Goal: Navigation & Orientation: Find specific page/section

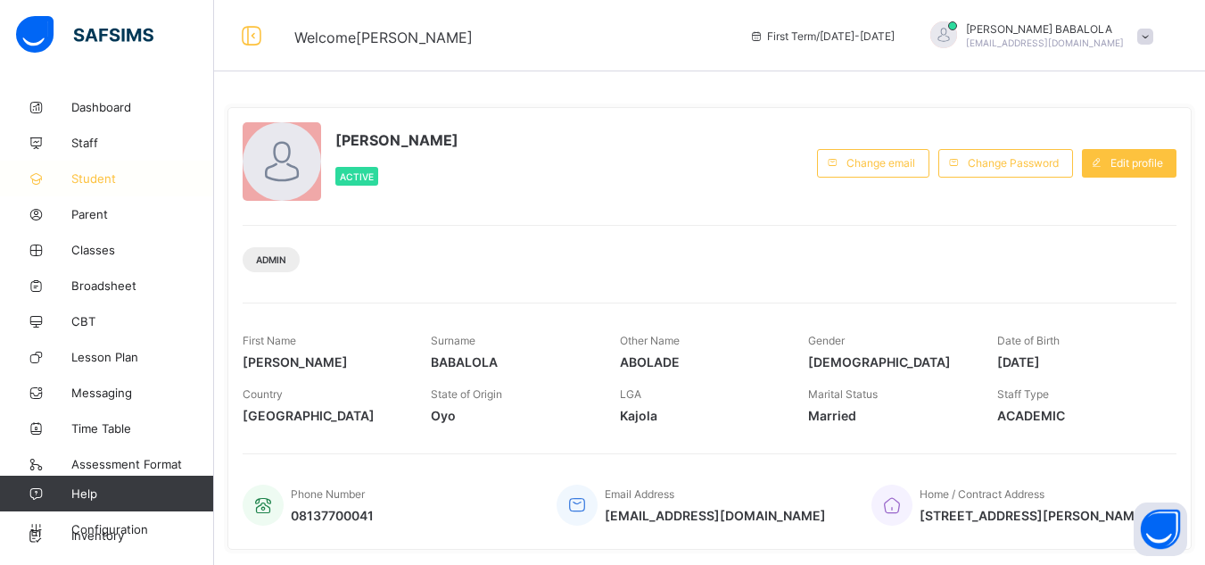
click at [103, 185] on span "Student" at bounding box center [142, 178] width 143 height 14
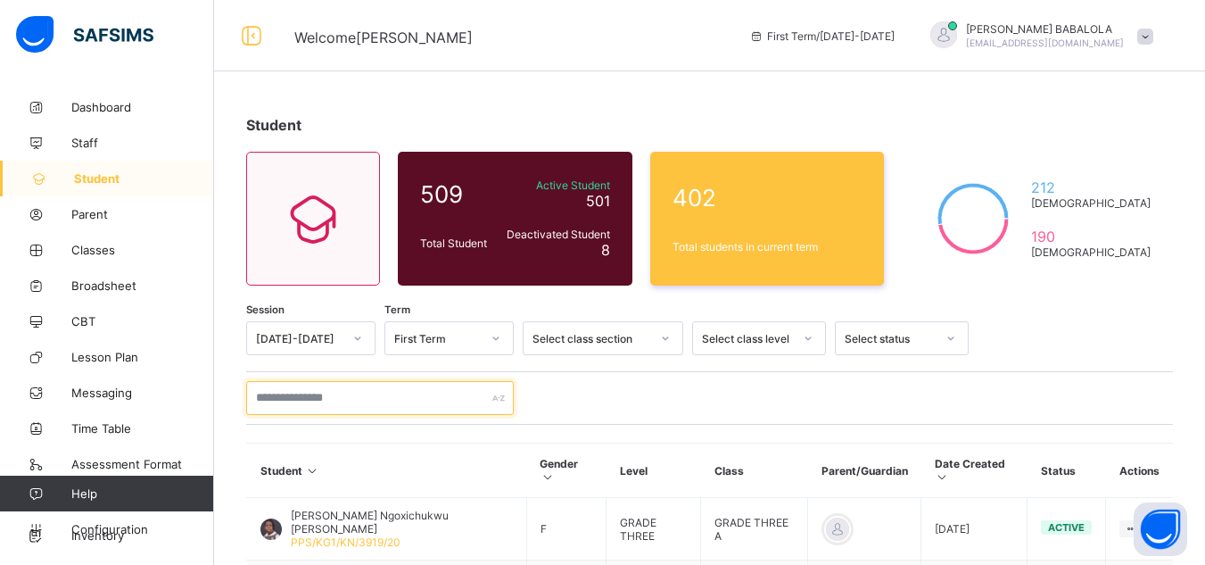
click at [352, 401] on input "text" at bounding box center [380, 398] width 268 height 34
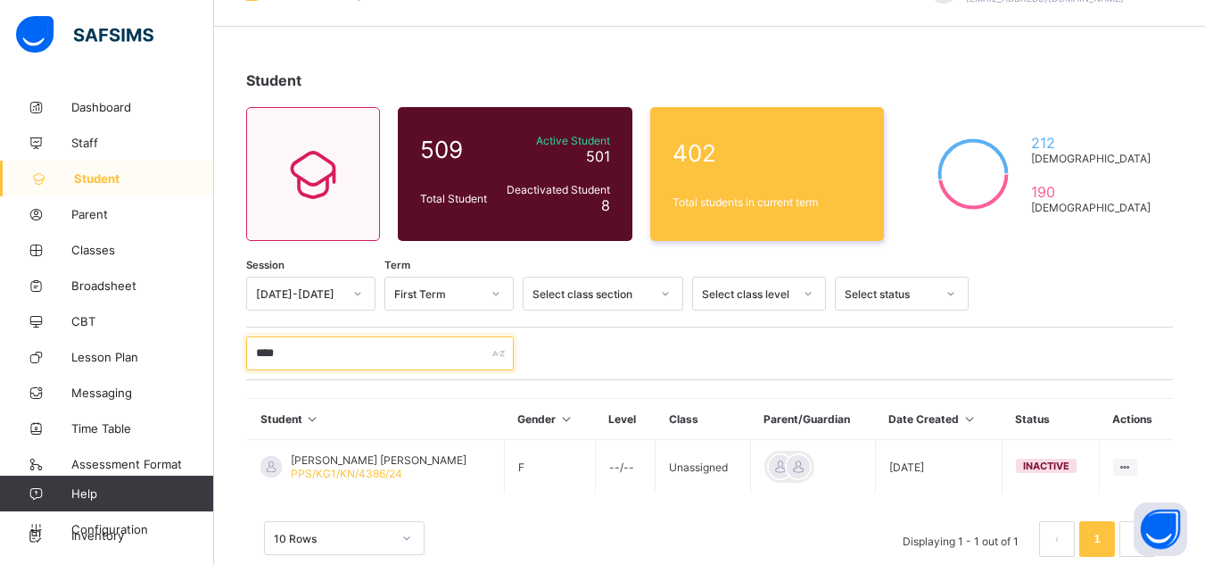
scroll to position [81, 0]
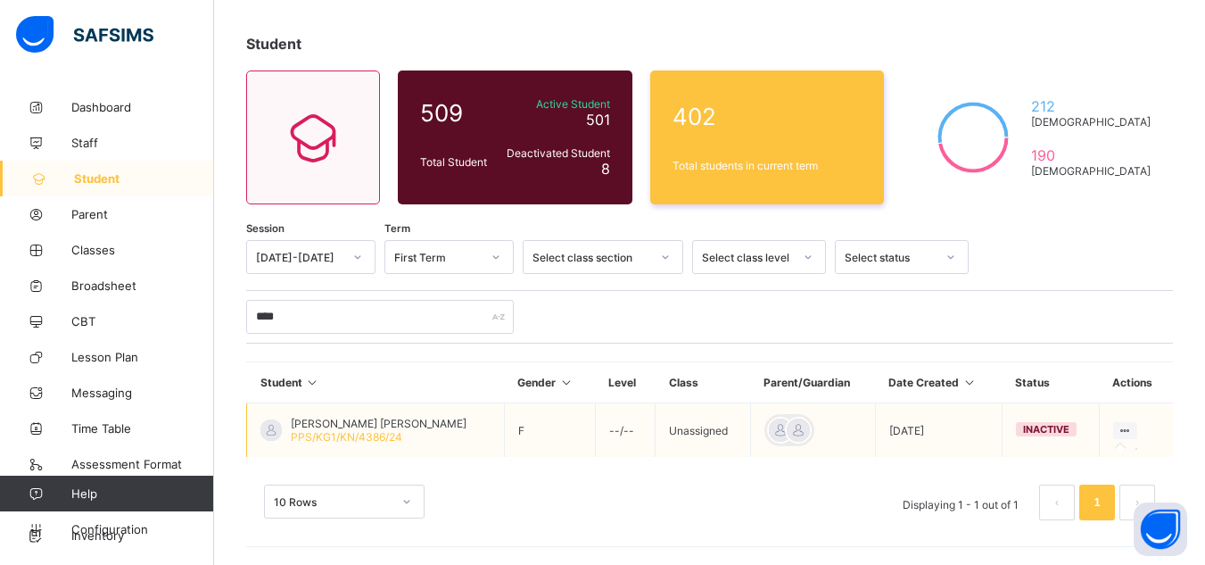
click at [1133, 434] on icon at bounding box center [1125, 430] width 15 height 13
click at [1131, 433] on icon at bounding box center [1125, 430] width 15 height 13
click at [1127, 437] on div at bounding box center [1125, 430] width 24 height 17
click at [1130, 431] on icon at bounding box center [1125, 430] width 15 height 13
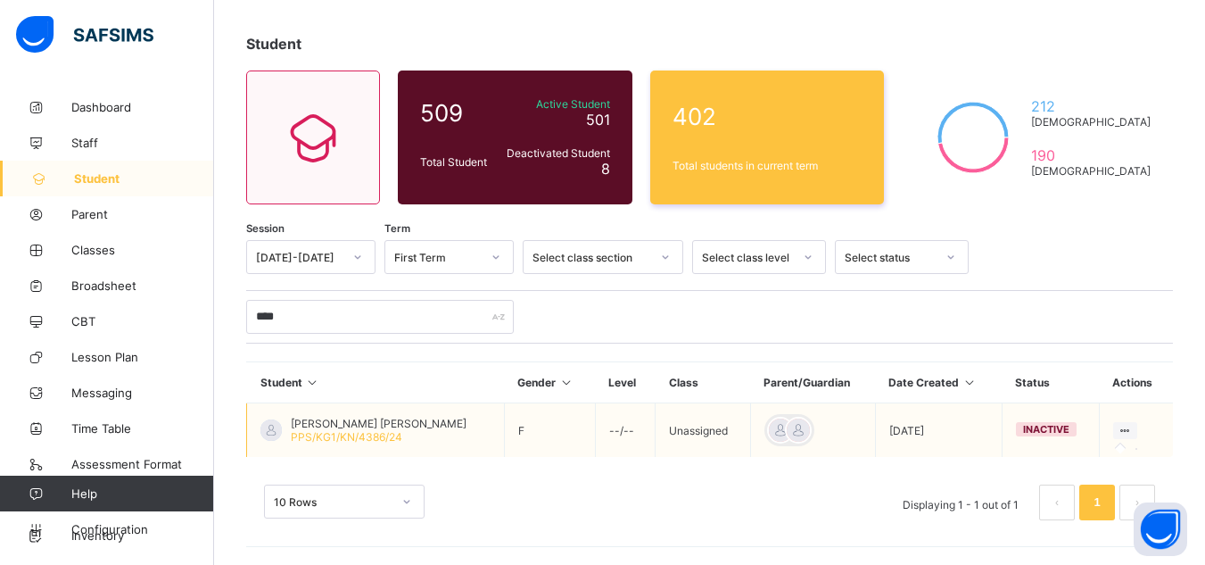
click at [1130, 431] on icon at bounding box center [1125, 430] width 15 height 13
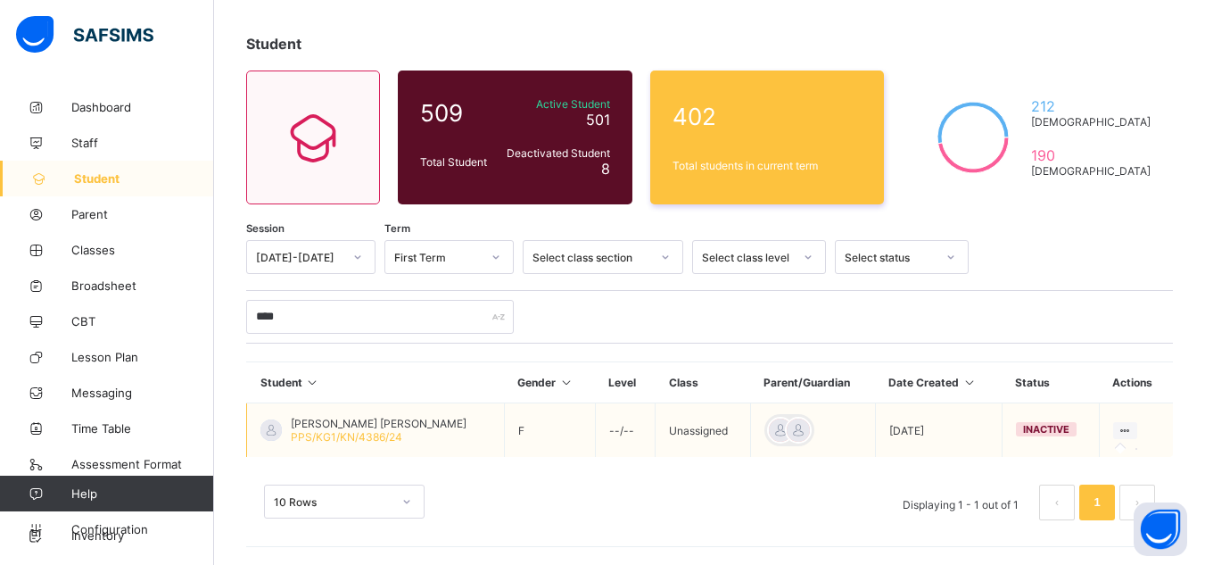
click at [1130, 431] on icon at bounding box center [1125, 430] width 15 height 13
click at [1129, 426] on icon at bounding box center [1125, 430] width 15 height 13
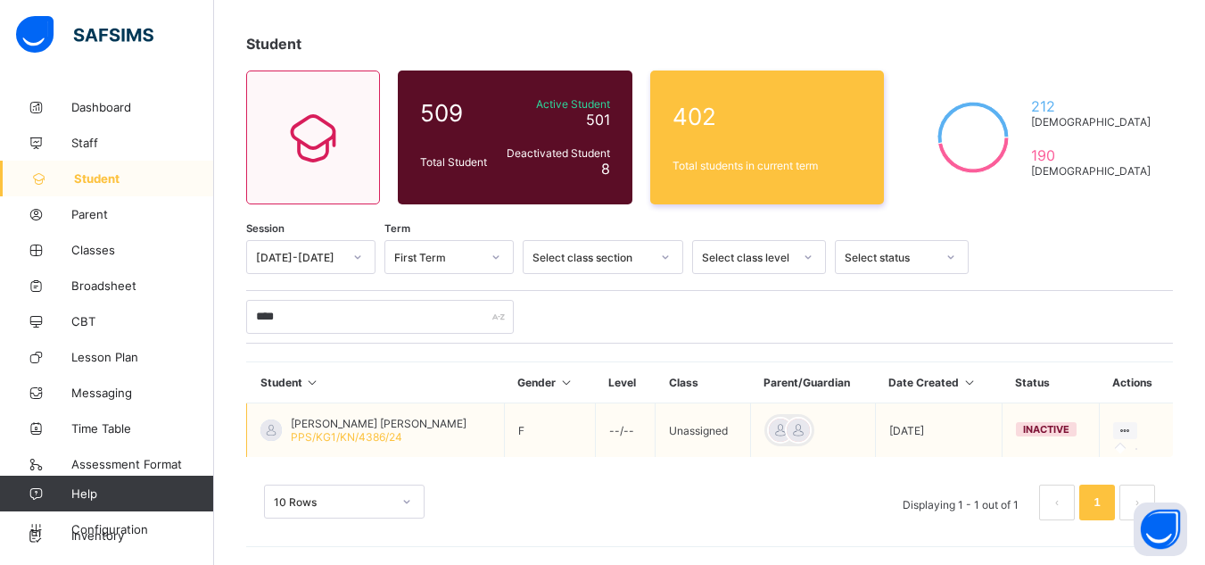
click at [1129, 431] on icon at bounding box center [1125, 430] width 15 height 13
click at [1029, 427] on span "inactive" at bounding box center [1046, 429] width 46 height 12
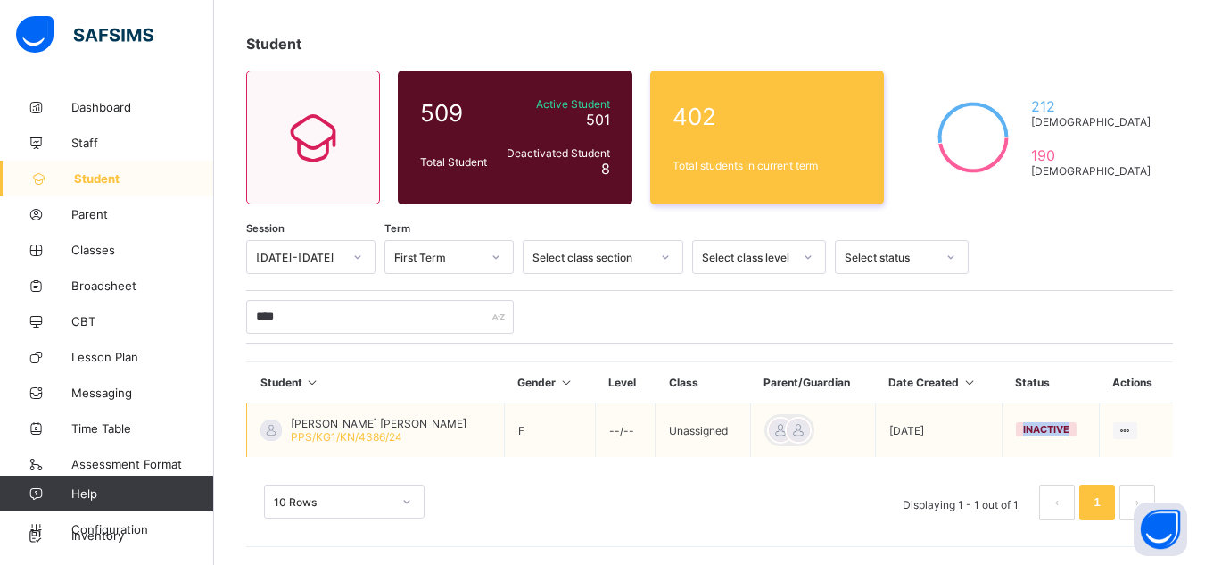
click at [1029, 427] on span "inactive" at bounding box center [1046, 429] width 46 height 12
click at [1027, 422] on div "inactive" at bounding box center [1046, 429] width 61 height 14
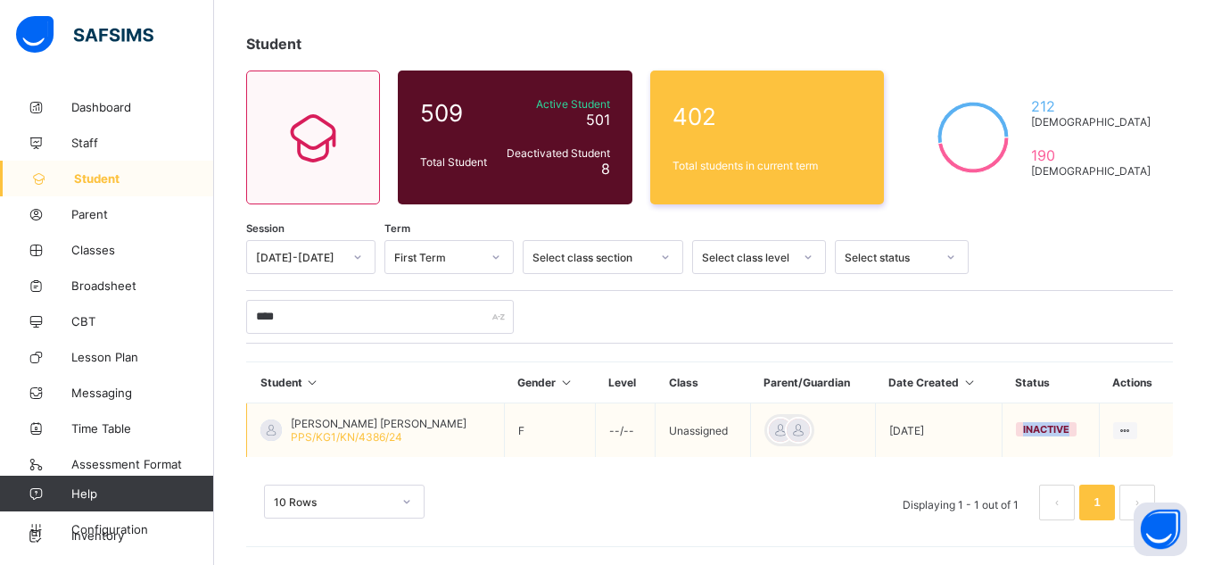
click at [1027, 422] on div "inactive" at bounding box center [1046, 429] width 61 height 14
click at [1125, 428] on icon at bounding box center [1125, 430] width 15 height 13
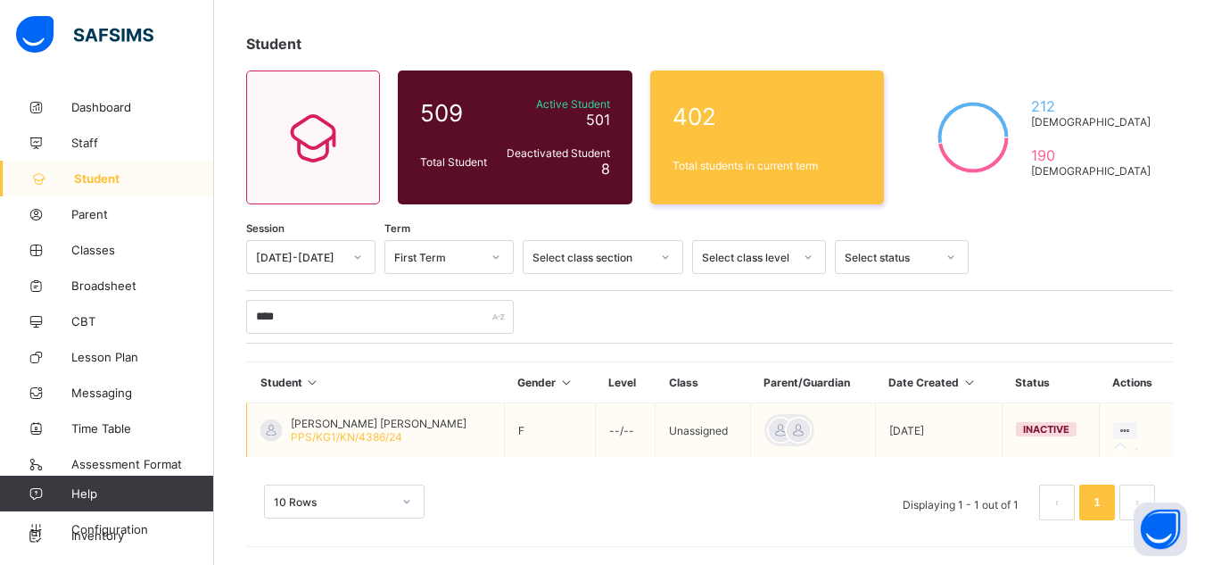
click at [1125, 428] on icon at bounding box center [1125, 430] width 15 height 13
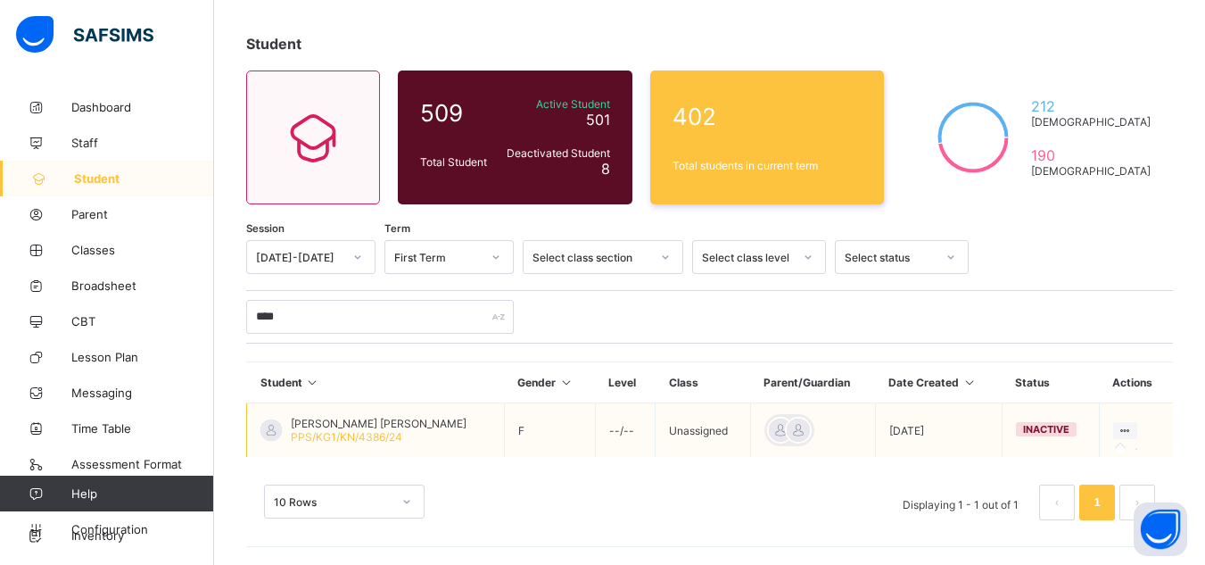
click at [1131, 428] on icon at bounding box center [1125, 430] width 15 height 13
click at [1130, 433] on icon at bounding box center [1125, 430] width 15 height 13
click at [1125, 430] on icon at bounding box center [1125, 430] width 15 height 13
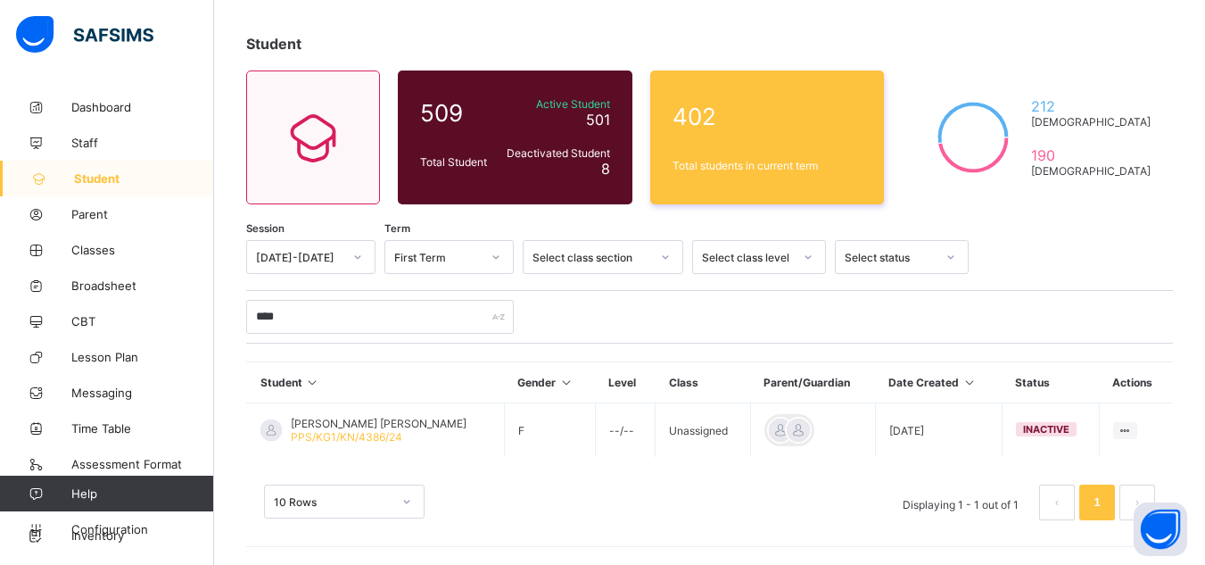
click at [90, 181] on span "Student" at bounding box center [144, 178] width 140 height 14
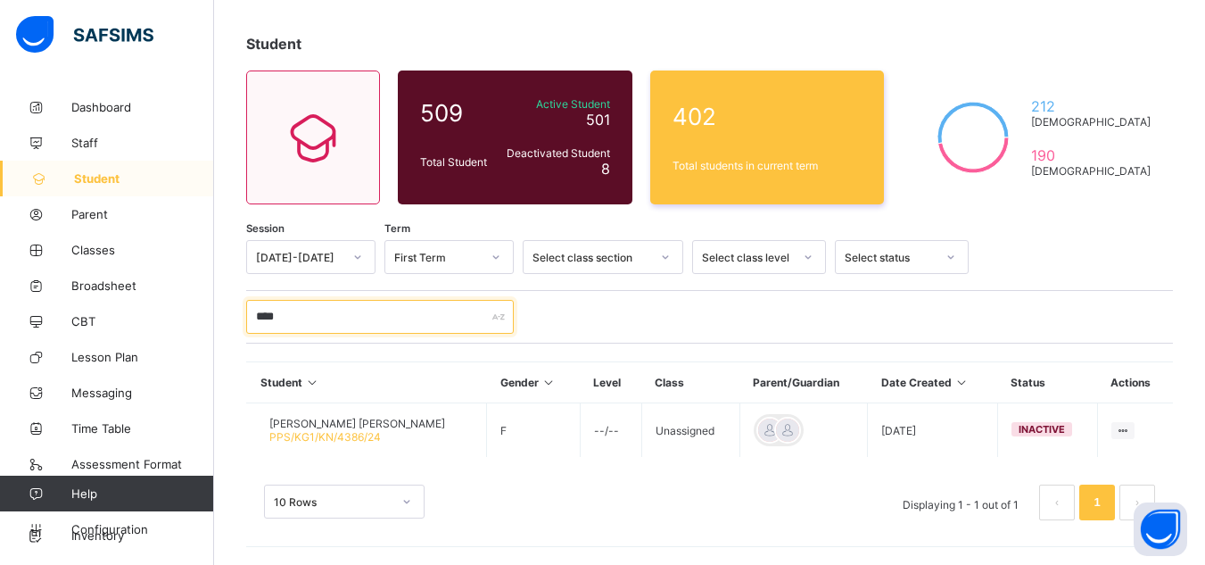
click at [303, 318] on input "****" at bounding box center [380, 317] width 268 height 34
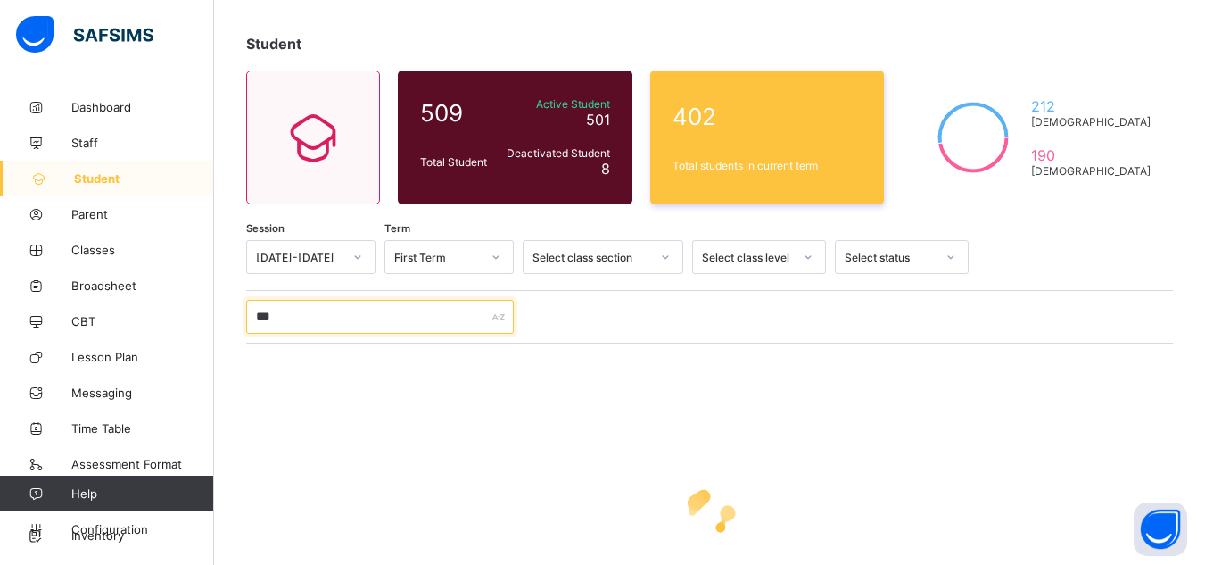
type input "****"
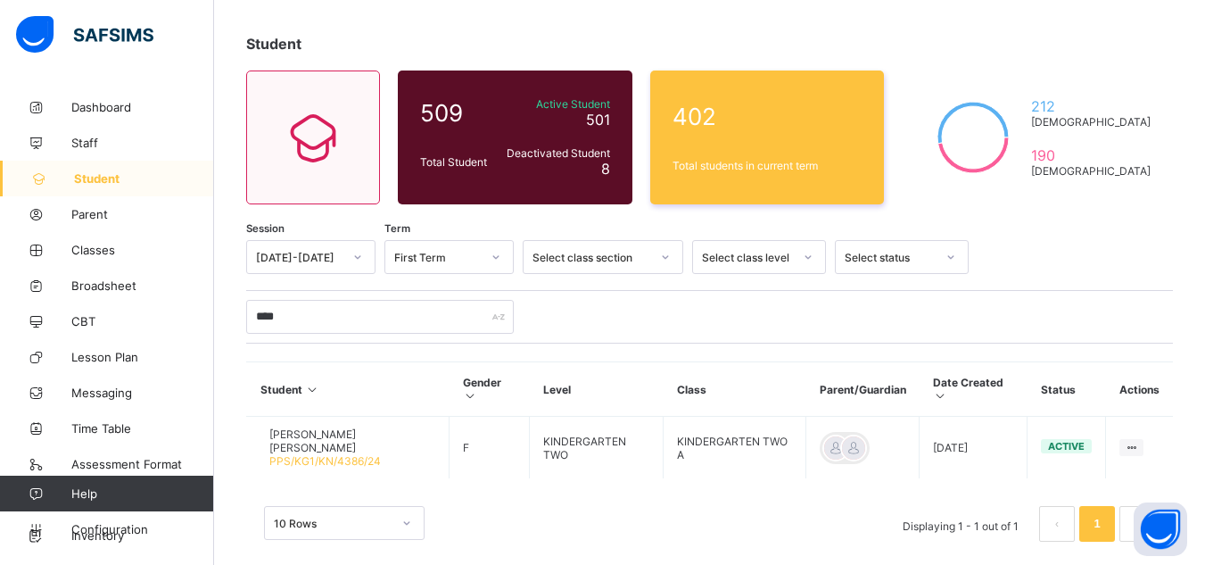
click at [101, 170] on link "Student" at bounding box center [107, 179] width 214 height 36
click at [97, 252] on span "Classes" at bounding box center [142, 250] width 143 height 14
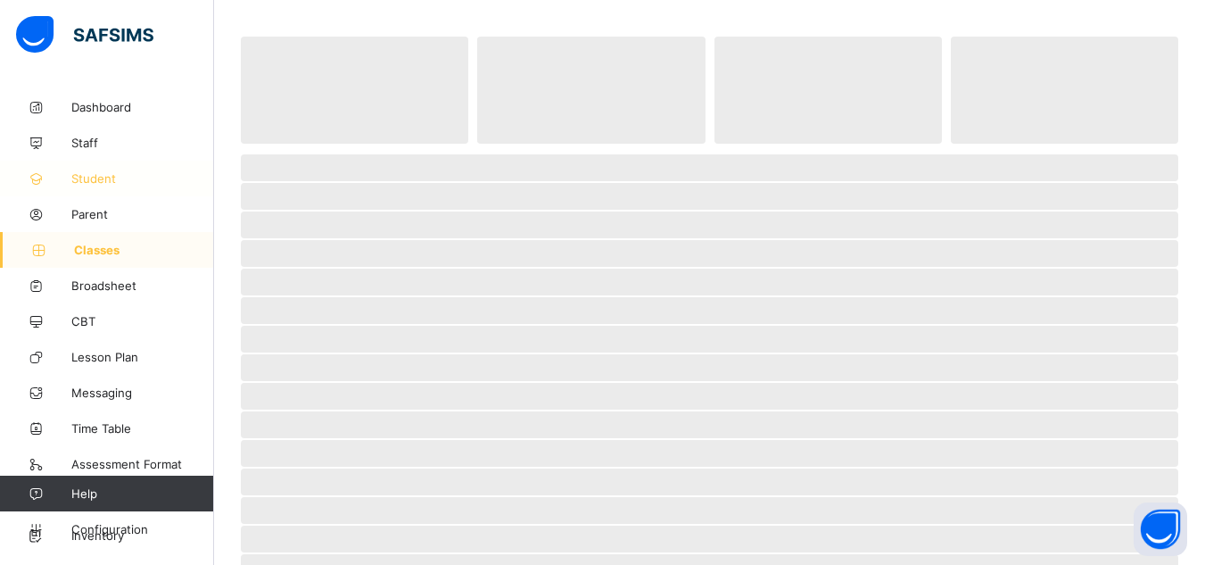
click at [98, 186] on link "Student" at bounding box center [107, 179] width 214 height 36
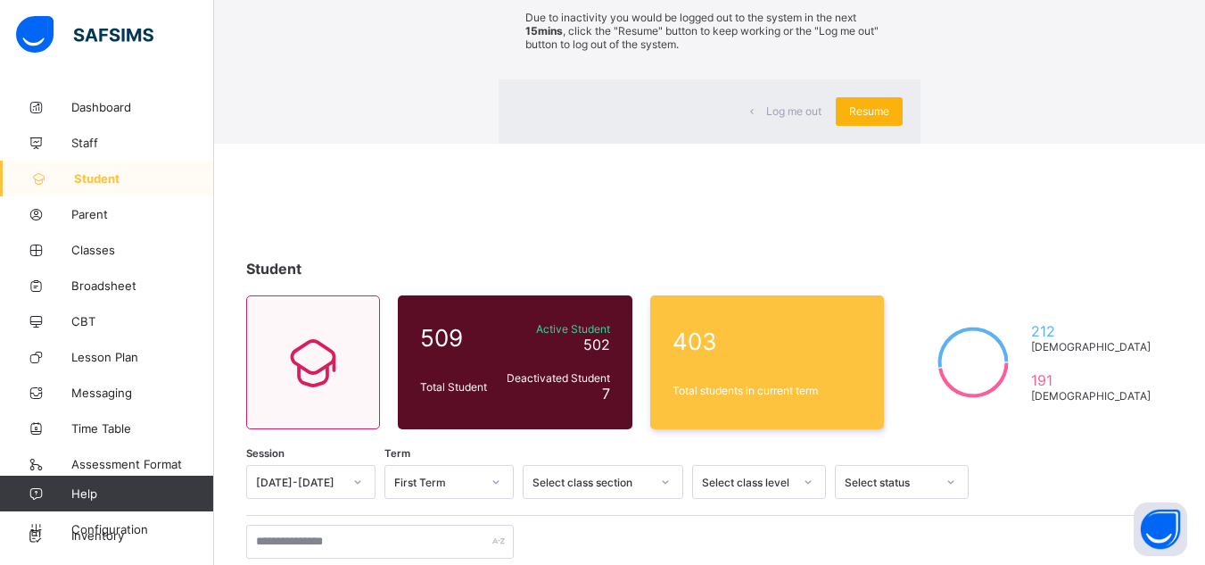
click at [836, 126] on div "Resume" at bounding box center [869, 111] width 67 height 29
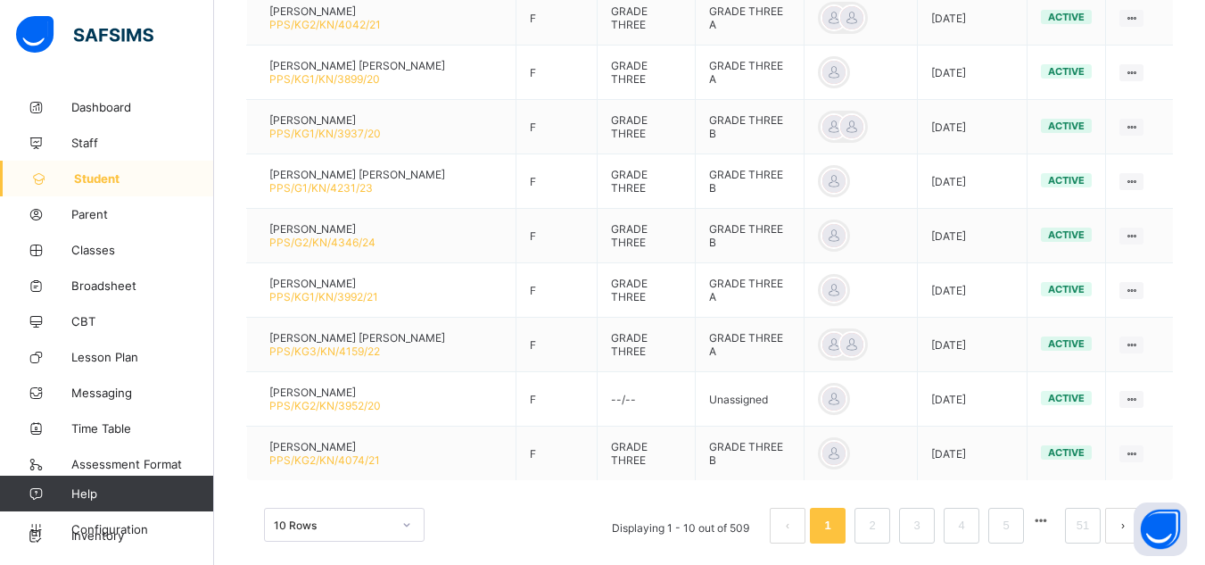
scroll to position [571, 0]
click at [89, 256] on span "Classes" at bounding box center [142, 250] width 143 height 14
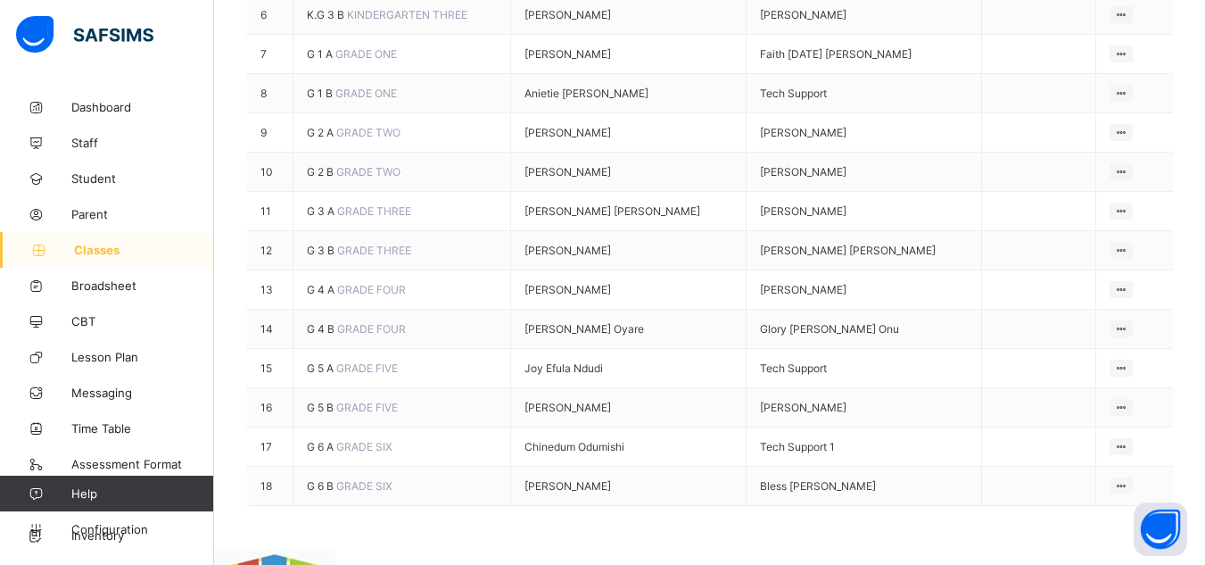
scroll to position [573, 0]
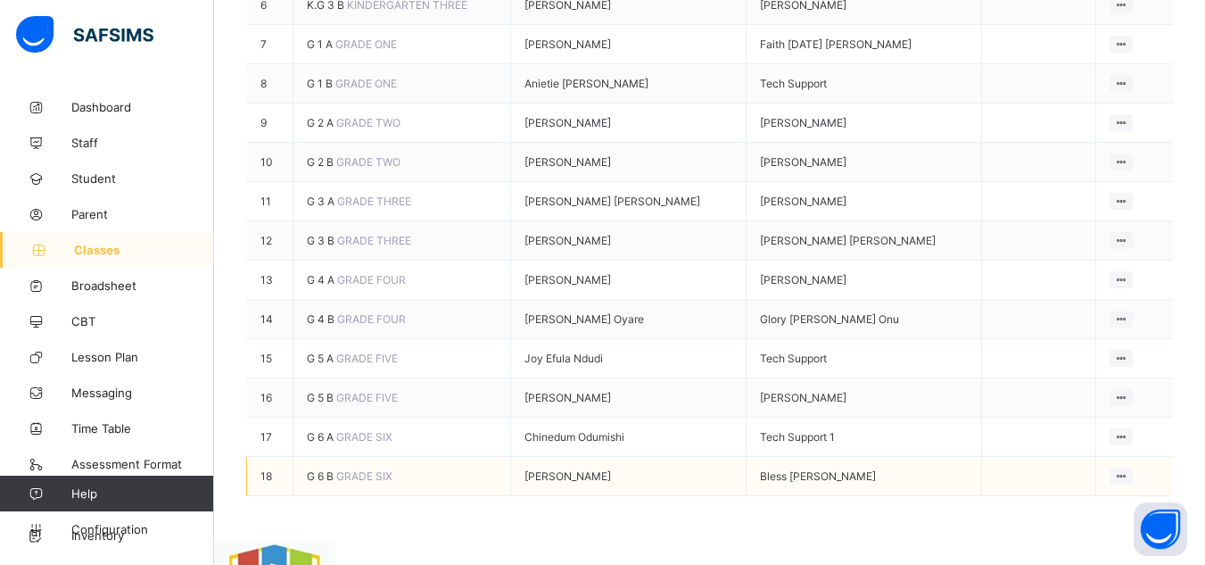
click at [323, 483] on span "G 6 B" at bounding box center [321, 475] width 29 height 13
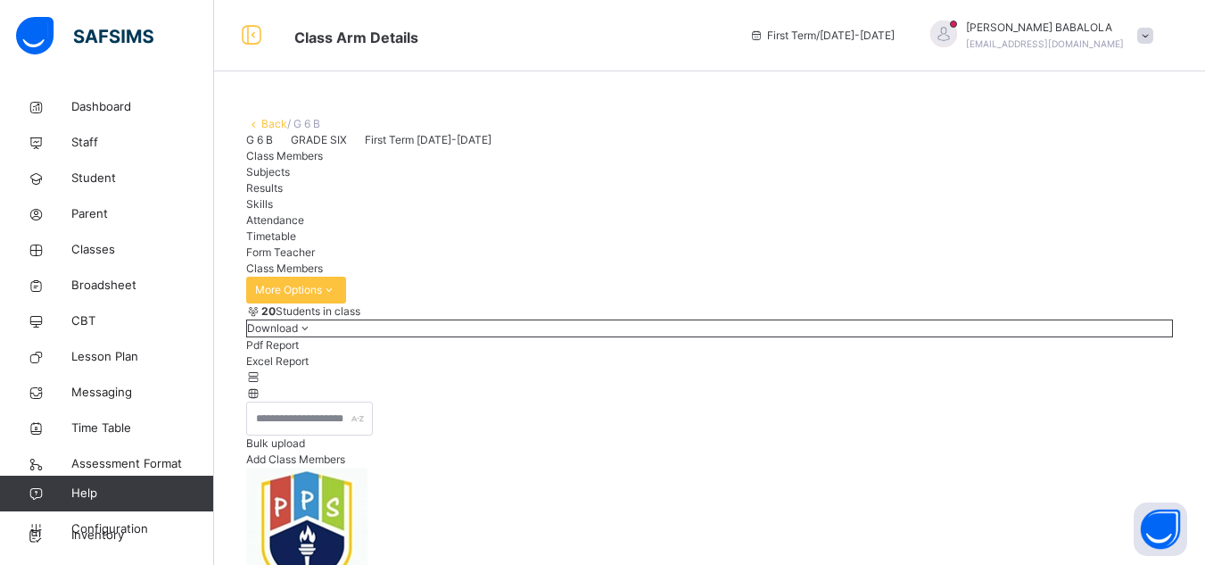
click at [587, 467] on div "Bulk upload Add Class Members" at bounding box center [709, 434] width 927 height 66
click at [273, 121] on link "Back" at bounding box center [274, 123] width 26 height 13
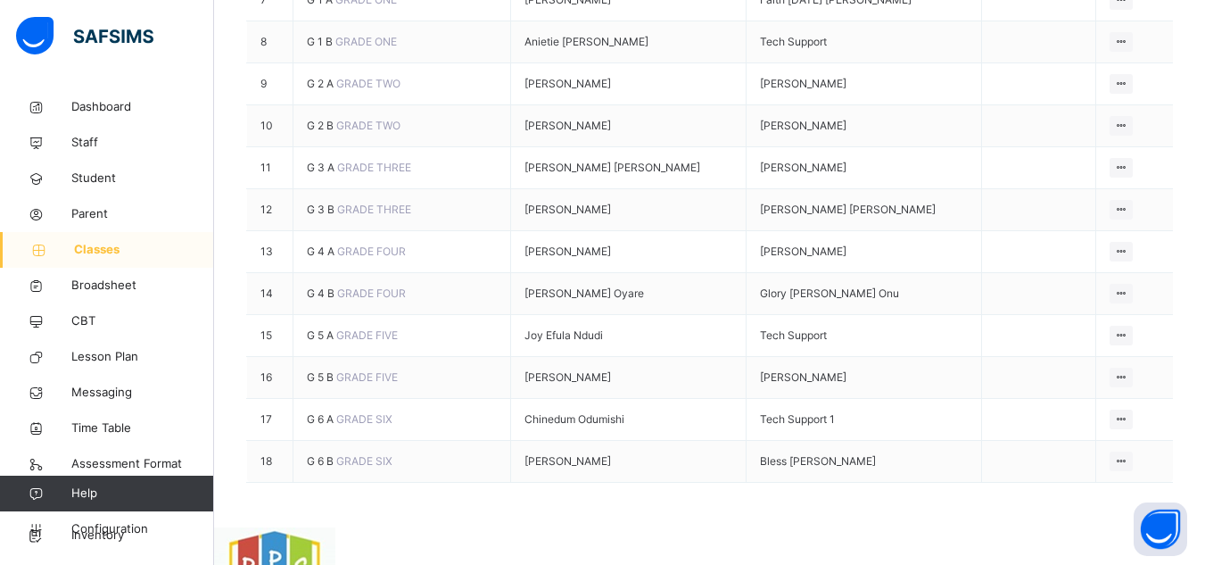
scroll to position [672, 0]
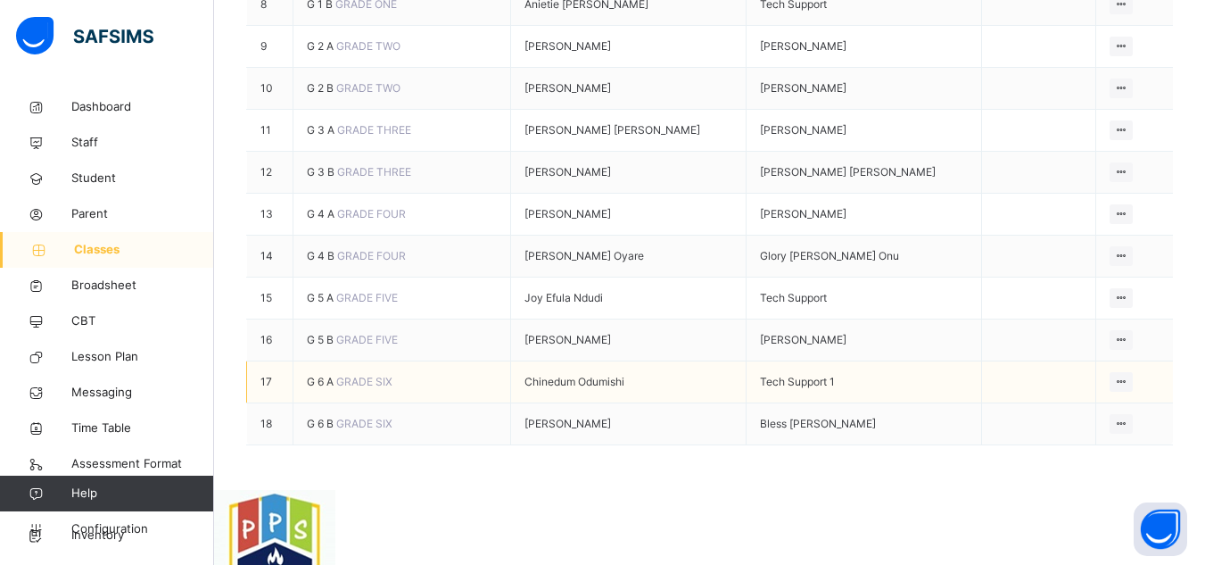
click at [314, 388] on span "G 6 A" at bounding box center [321, 381] width 29 height 13
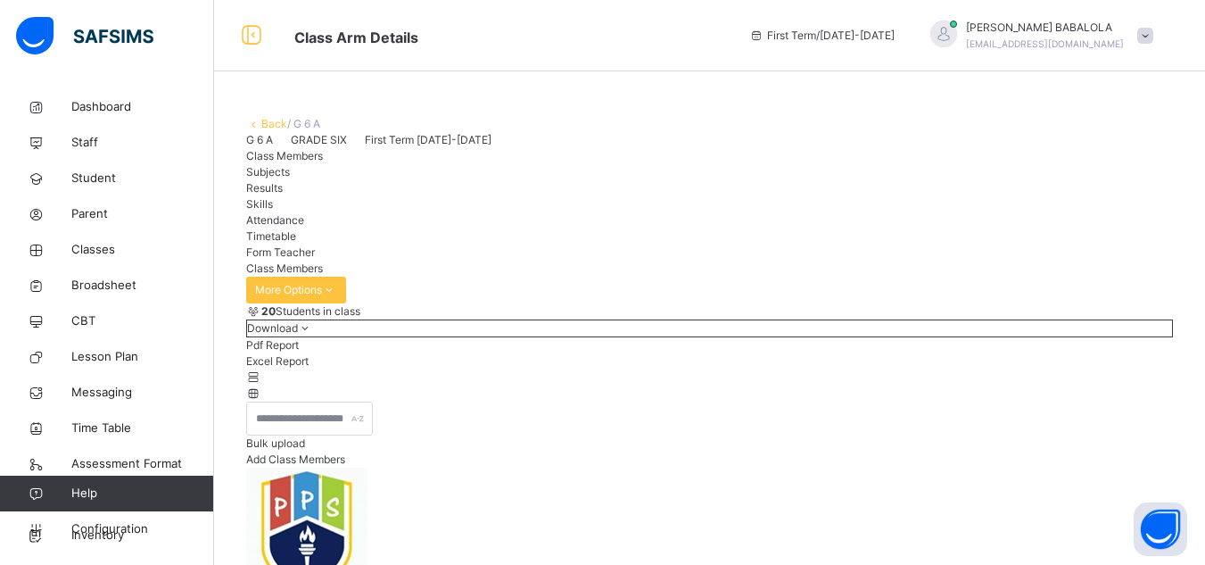
scroll to position [357, 0]
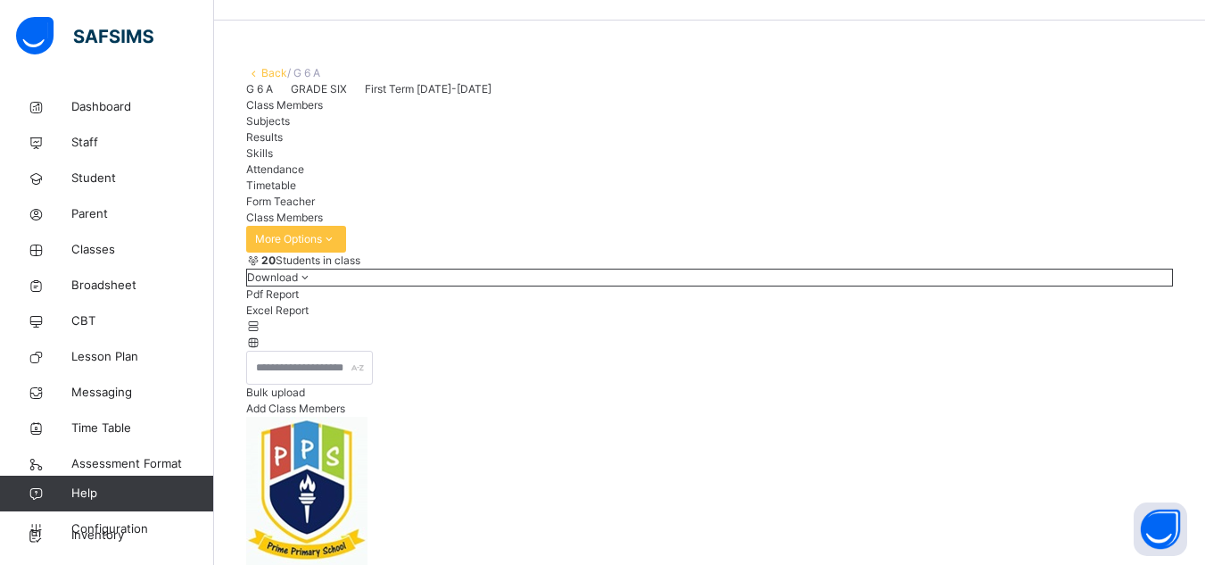
scroll to position [0, 0]
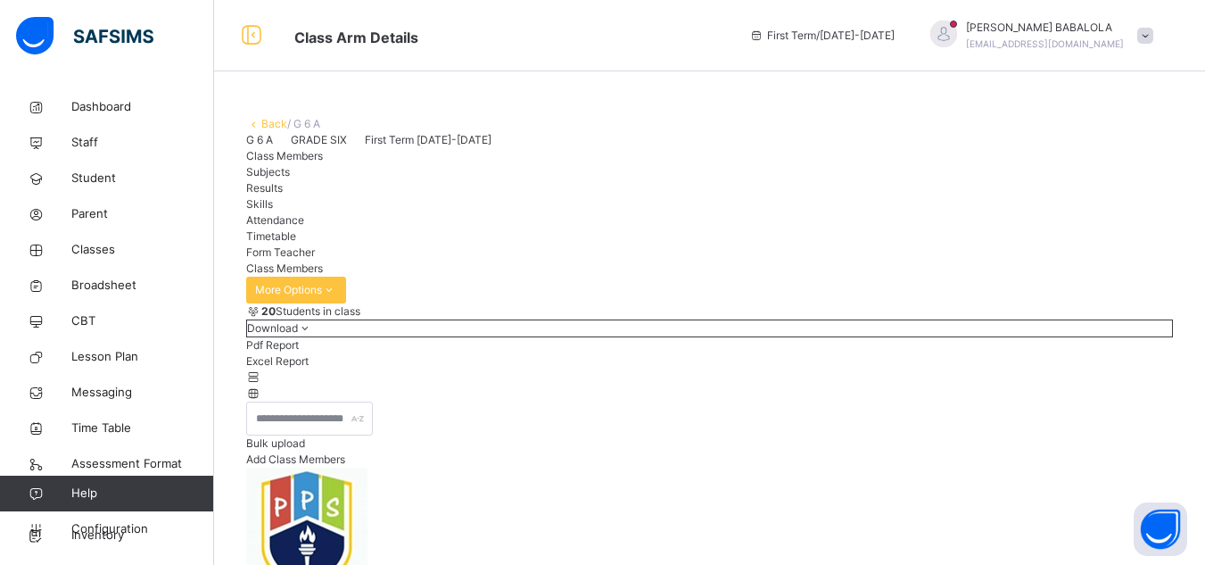
click at [265, 117] on link "Back" at bounding box center [274, 123] width 26 height 13
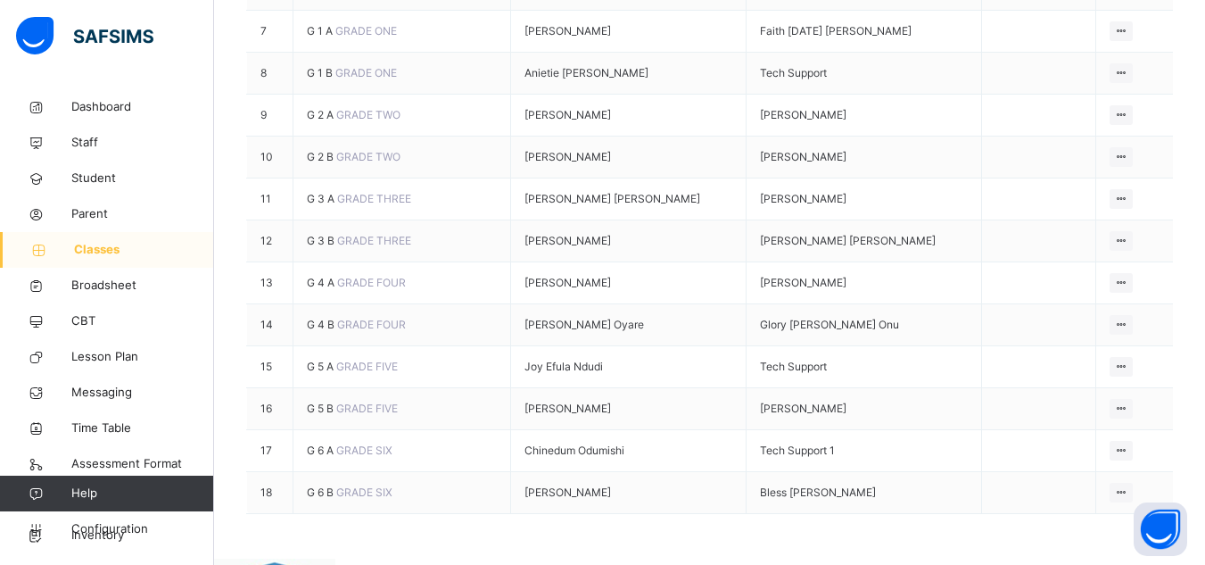
scroll to position [607, 0]
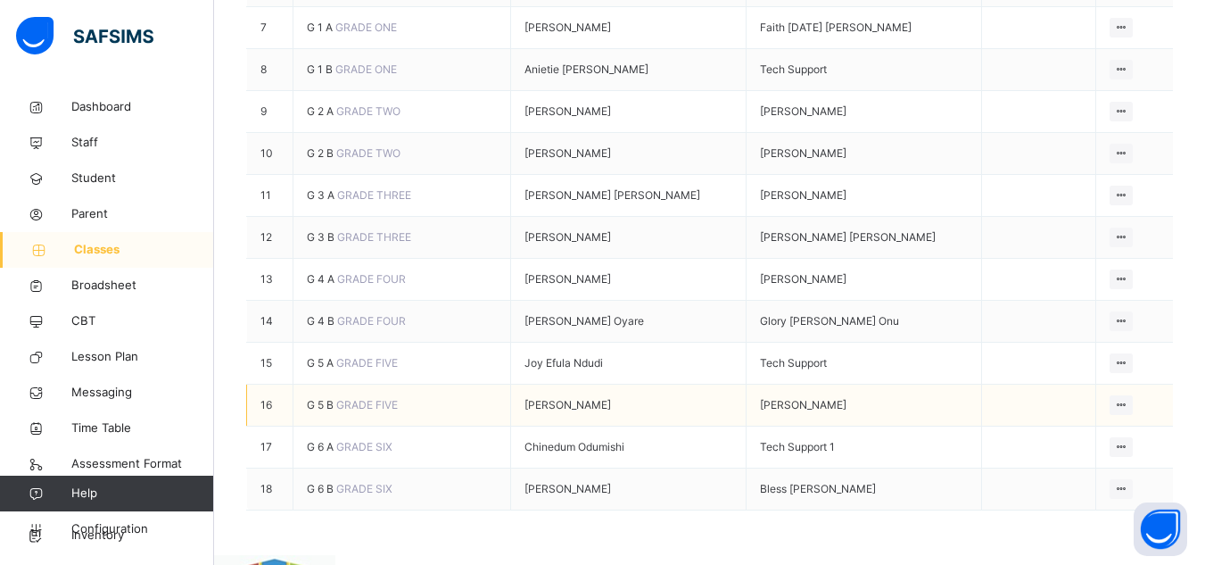
click at [316, 411] on span "G 5 B" at bounding box center [321, 404] width 29 height 13
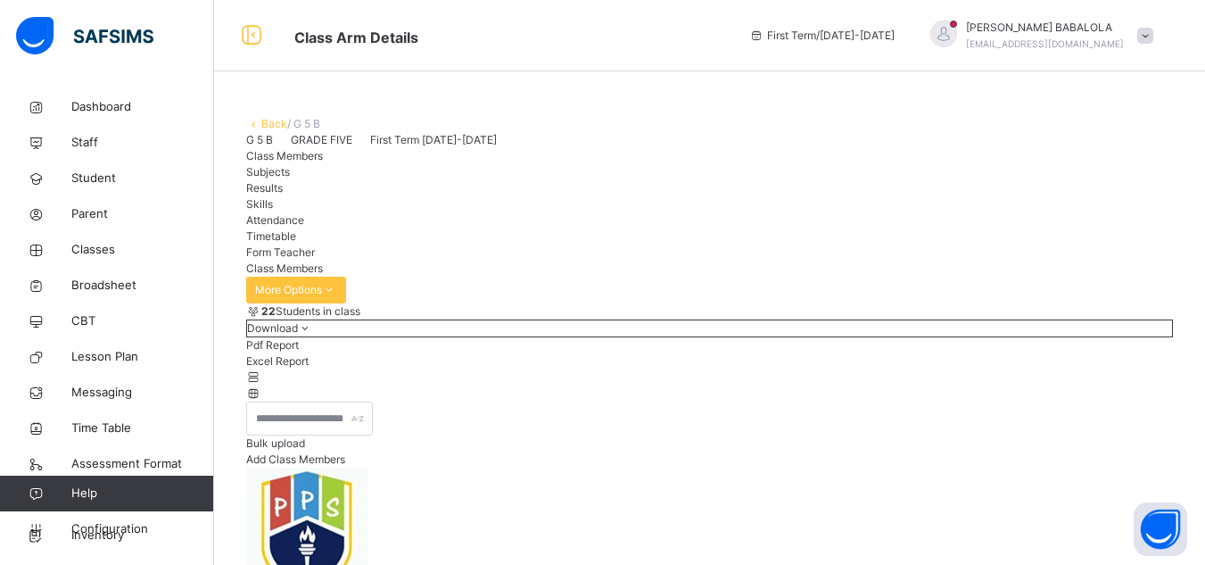
click at [269, 121] on link "Back" at bounding box center [274, 123] width 26 height 13
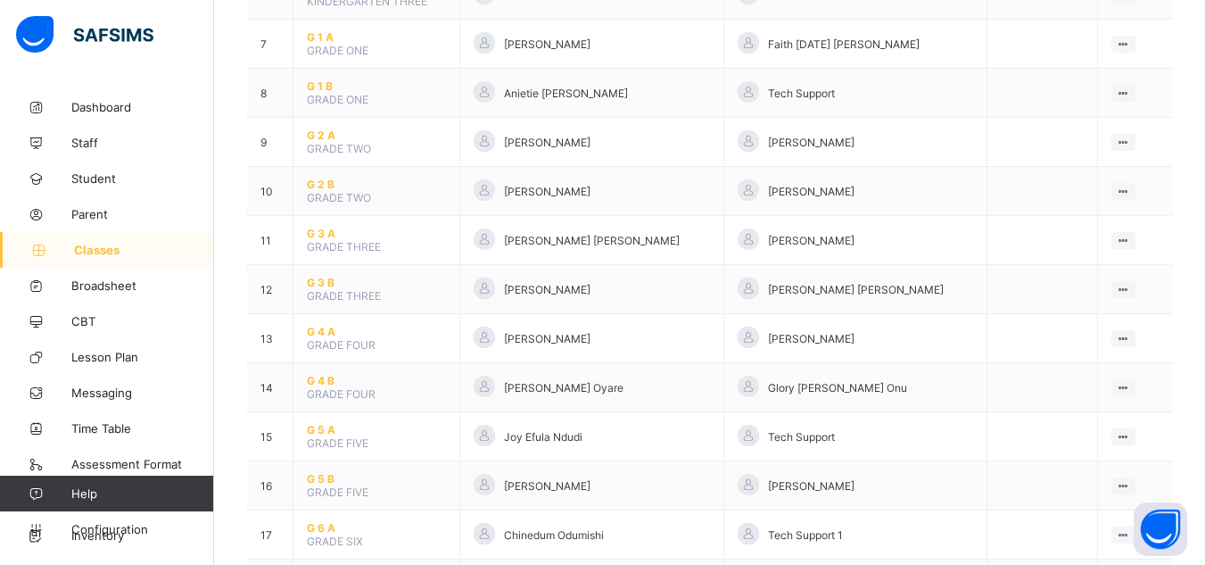
scroll to position [500, 0]
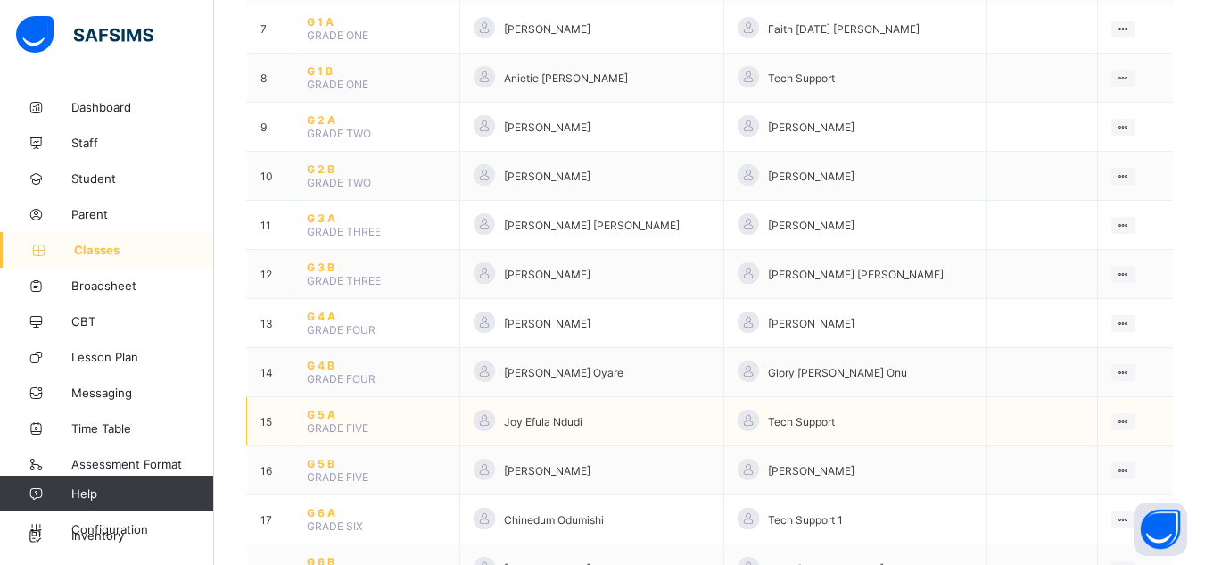
click at [325, 411] on span "G 5 A" at bounding box center [376, 414] width 139 height 13
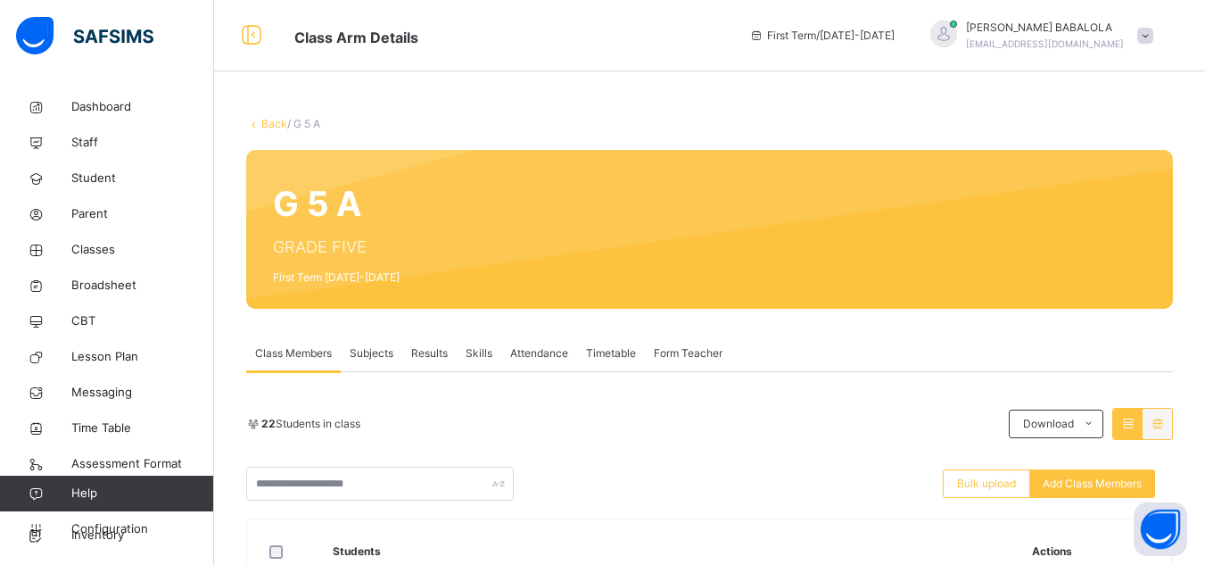
click at [268, 123] on link "Back" at bounding box center [274, 123] width 26 height 13
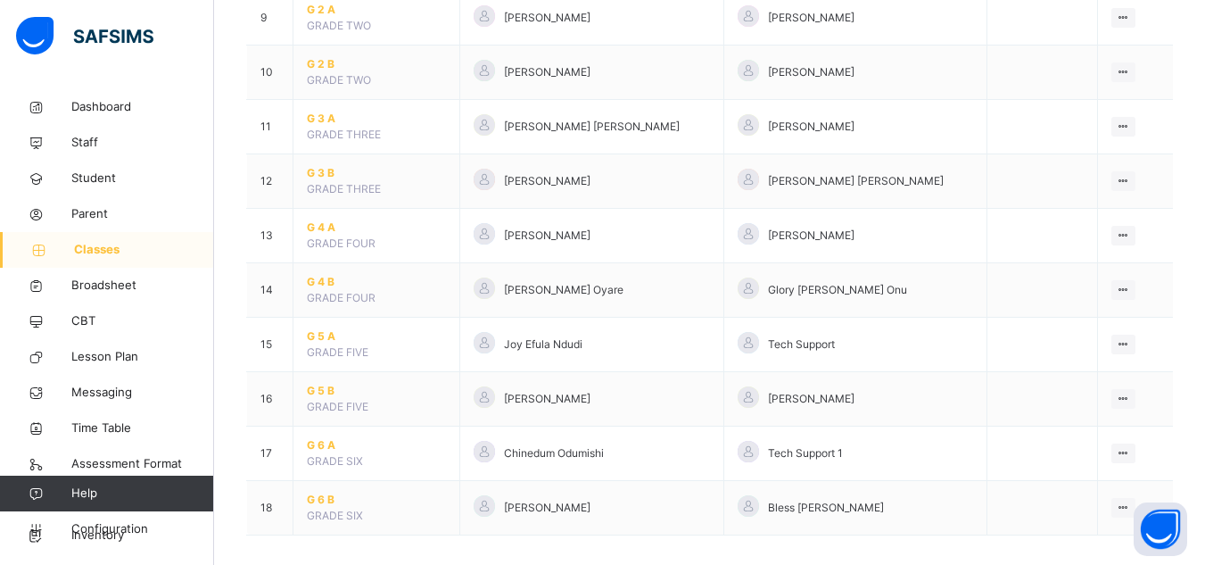
scroll to position [672, 0]
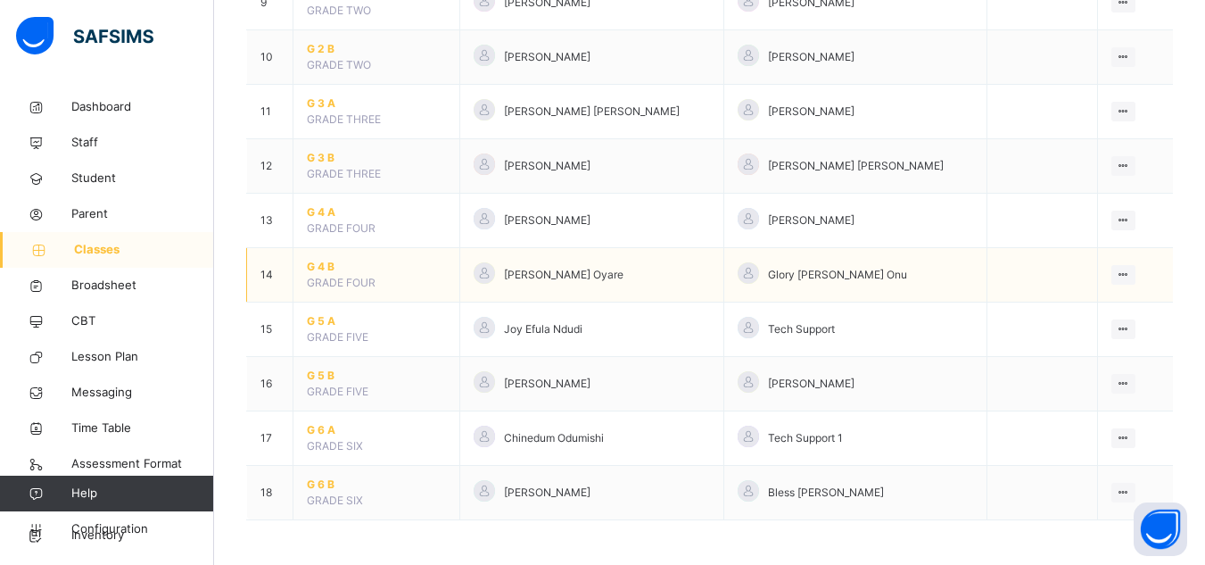
click at [320, 269] on span "G 4 B" at bounding box center [376, 267] width 139 height 16
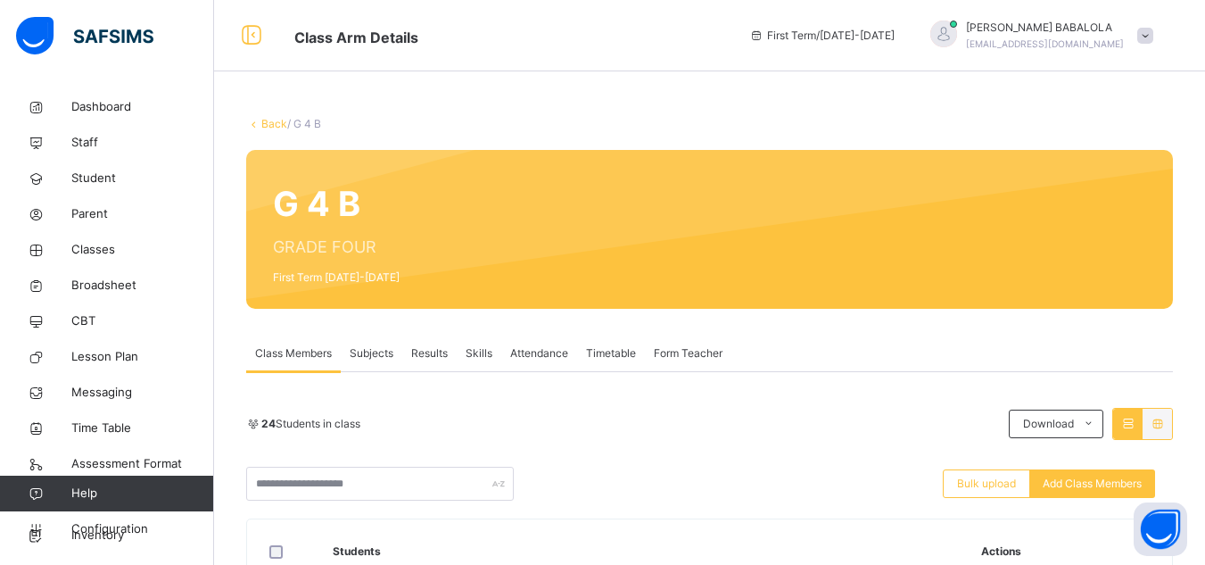
click at [277, 125] on link "Back" at bounding box center [274, 123] width 26 height 13
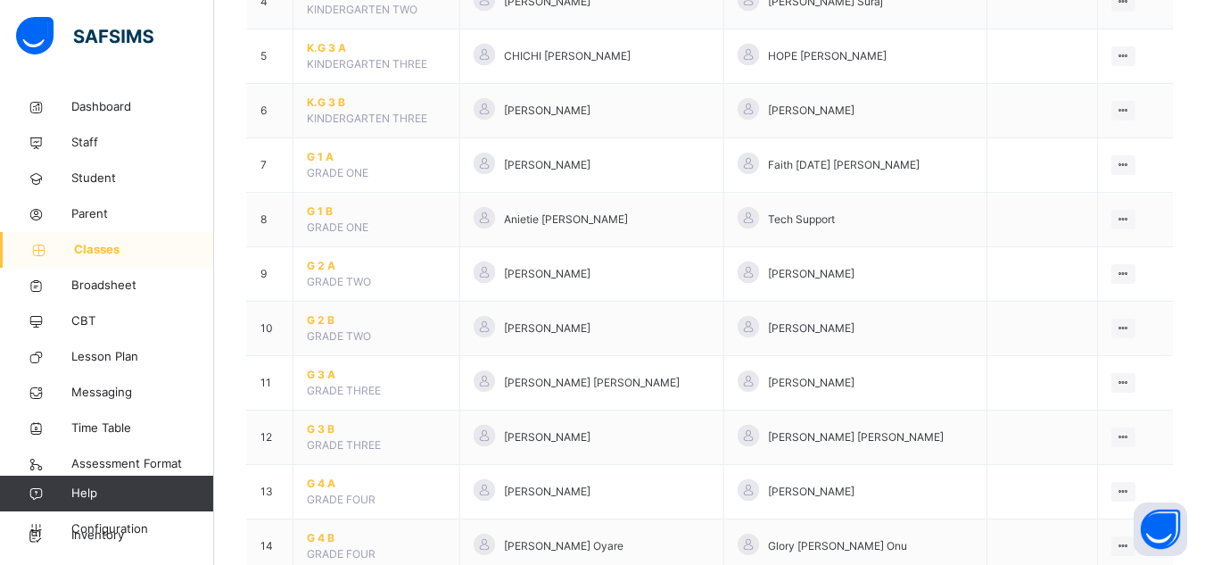
scroll to position [428, 0]
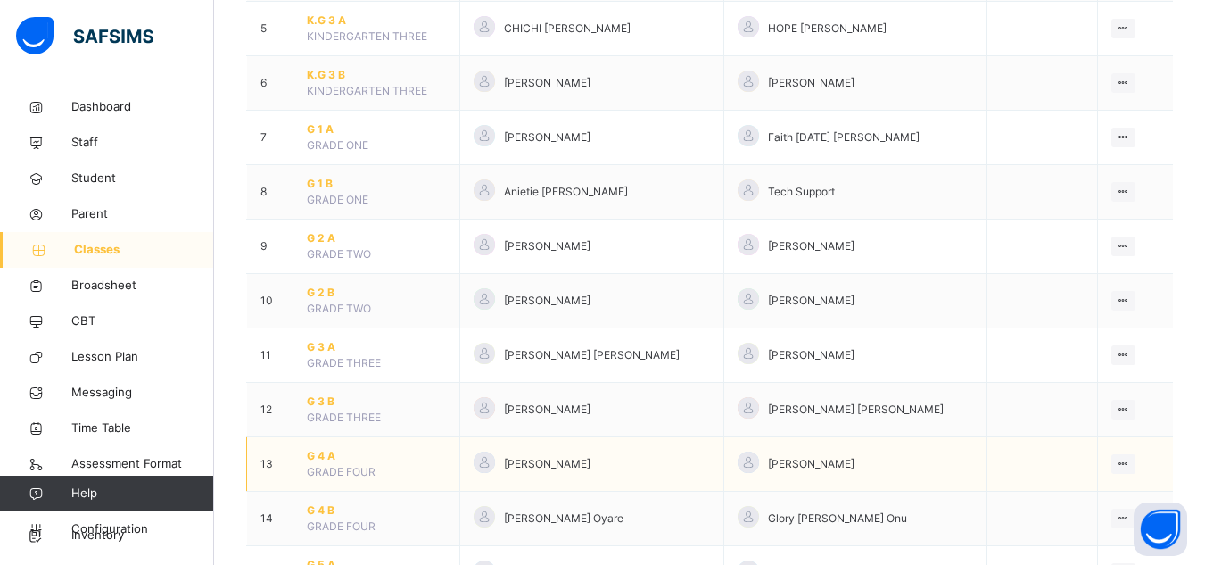
click at [316, 459] on span "G 4 A" at bounding box center [376, 456] width 139 height 16
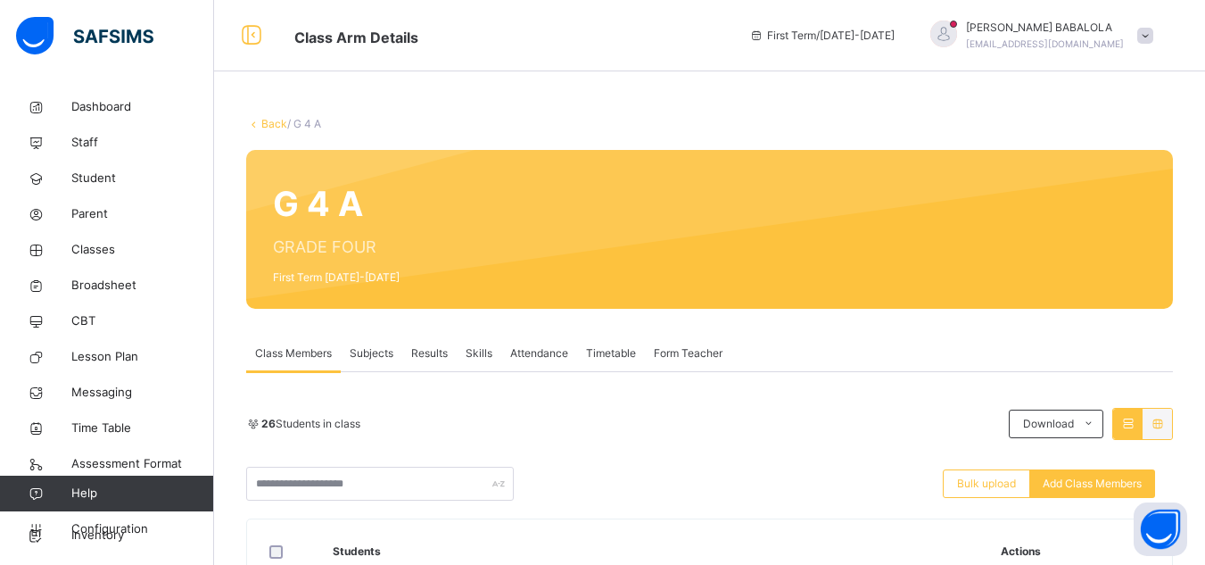
click at [275, 121] on link "Back" at bounding box center [274, 123] width 26 height 13
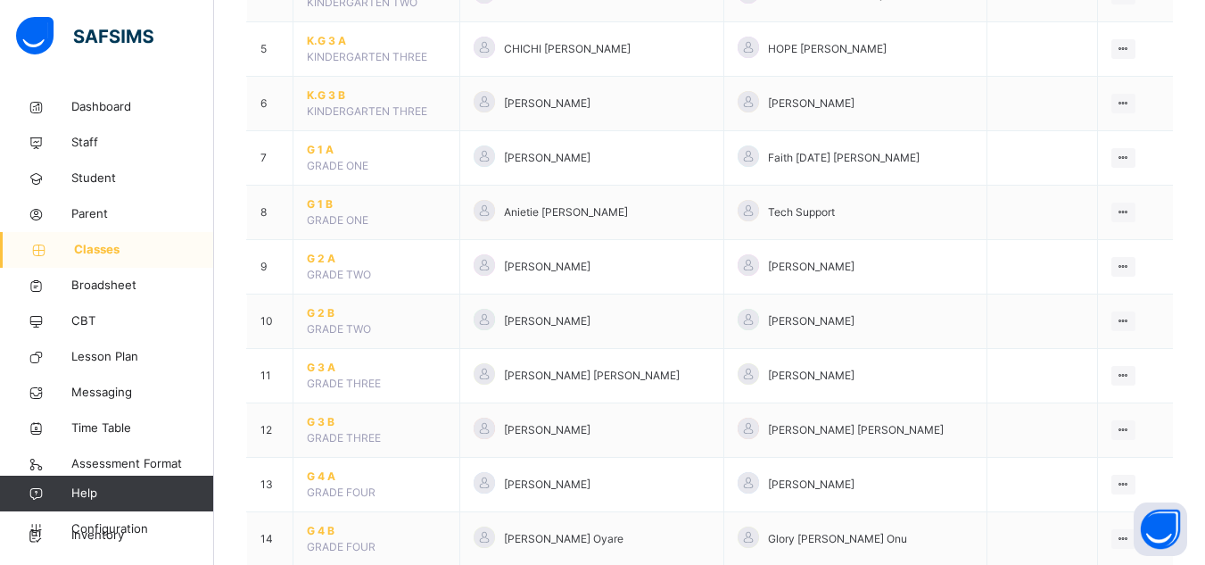
scroll to position [500, 0]
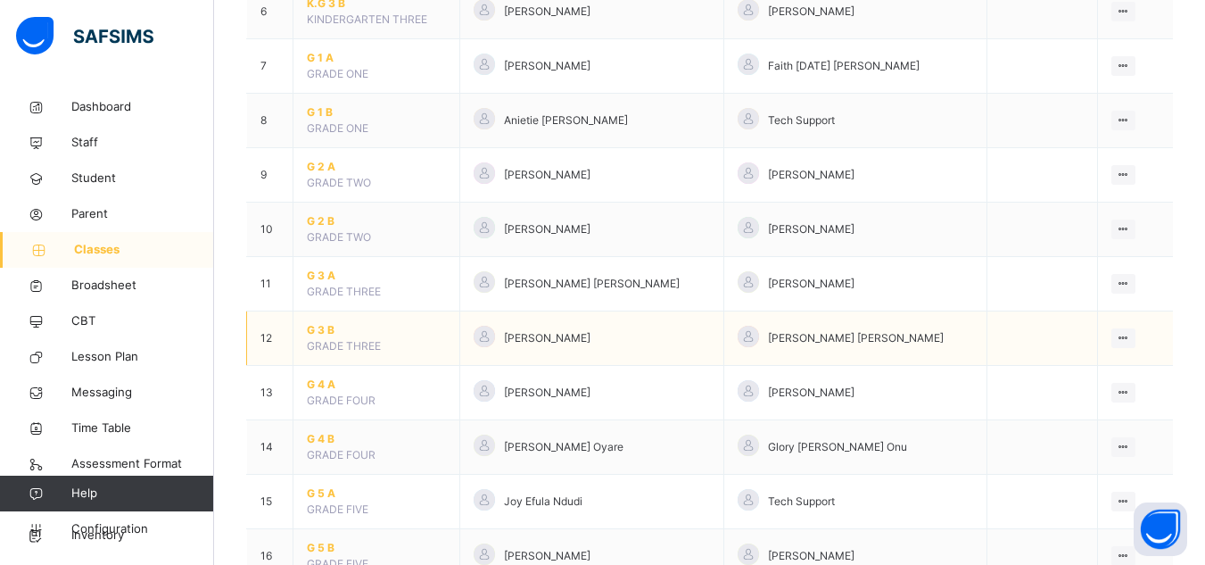
click at [315, 333] on span "G 3 B" at bounding box center [376, 330] width 139 height 16
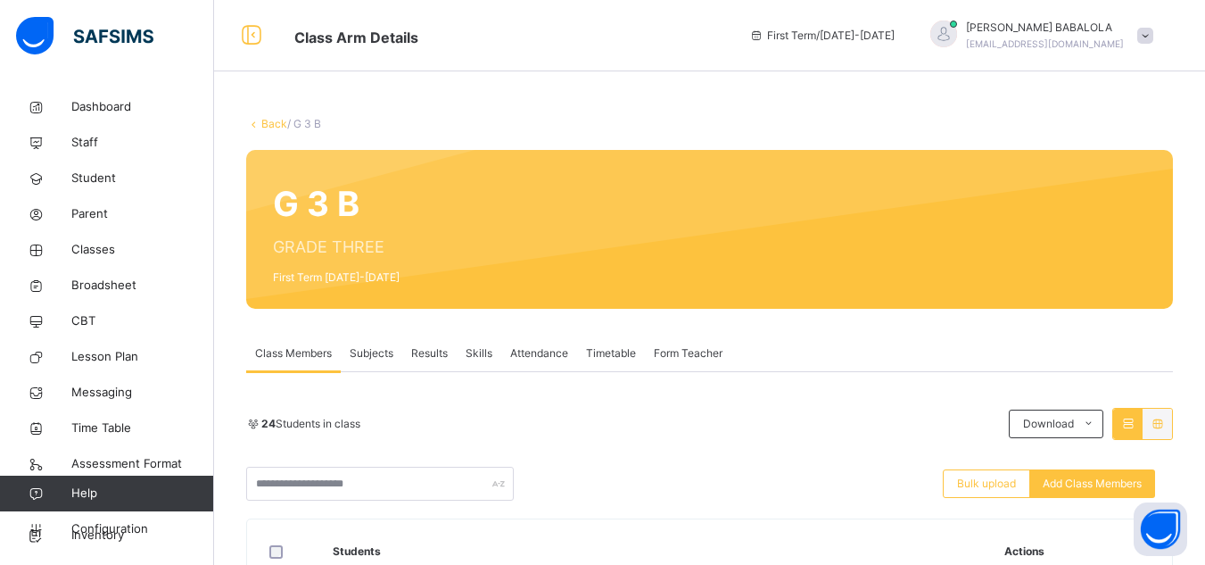
click at [267, 120] on link "Back" at bounding box center [274, 123] width 26 height 13
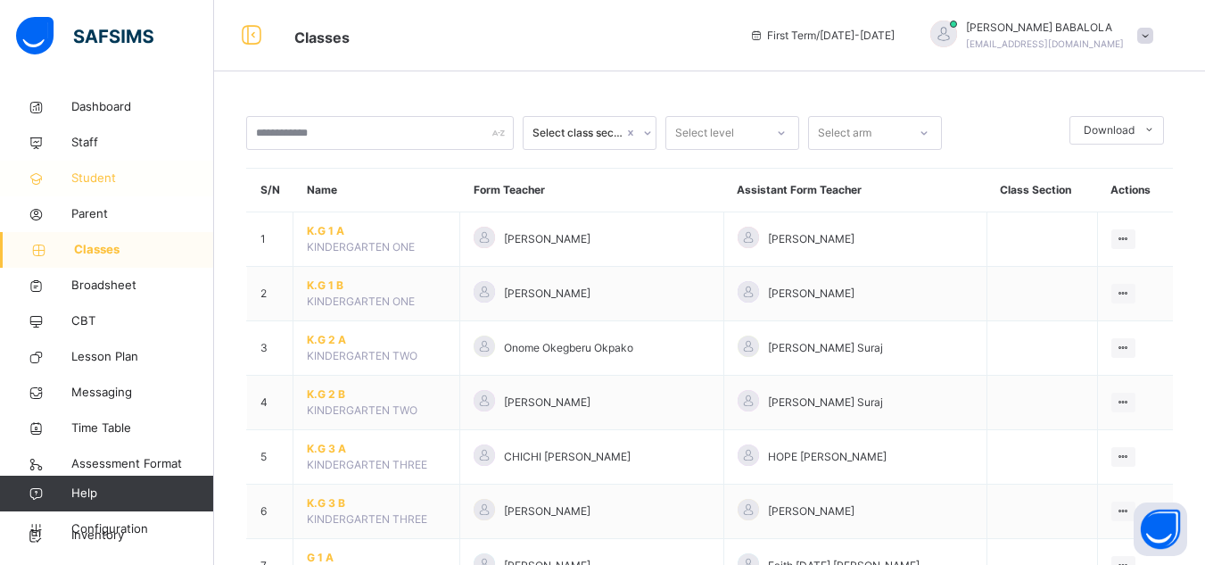
click at [91, 181] on span "Student" at bounding box center [142, 179] width 143 height 18
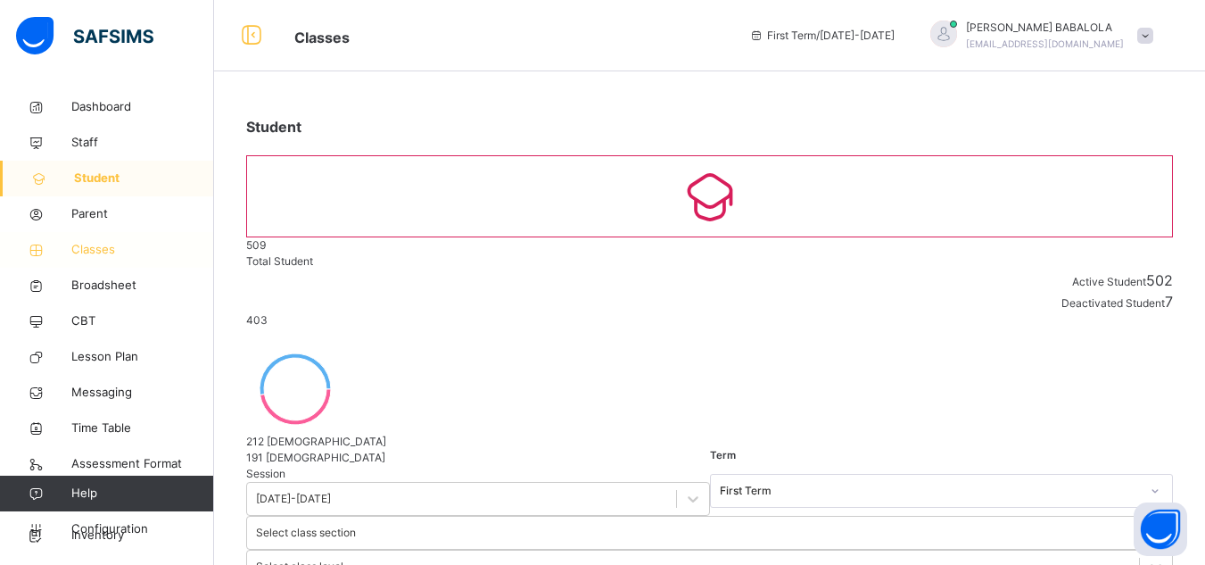
click at [100, 252] on span "Classes" at bounding box center [142, 250] width 143 height 18
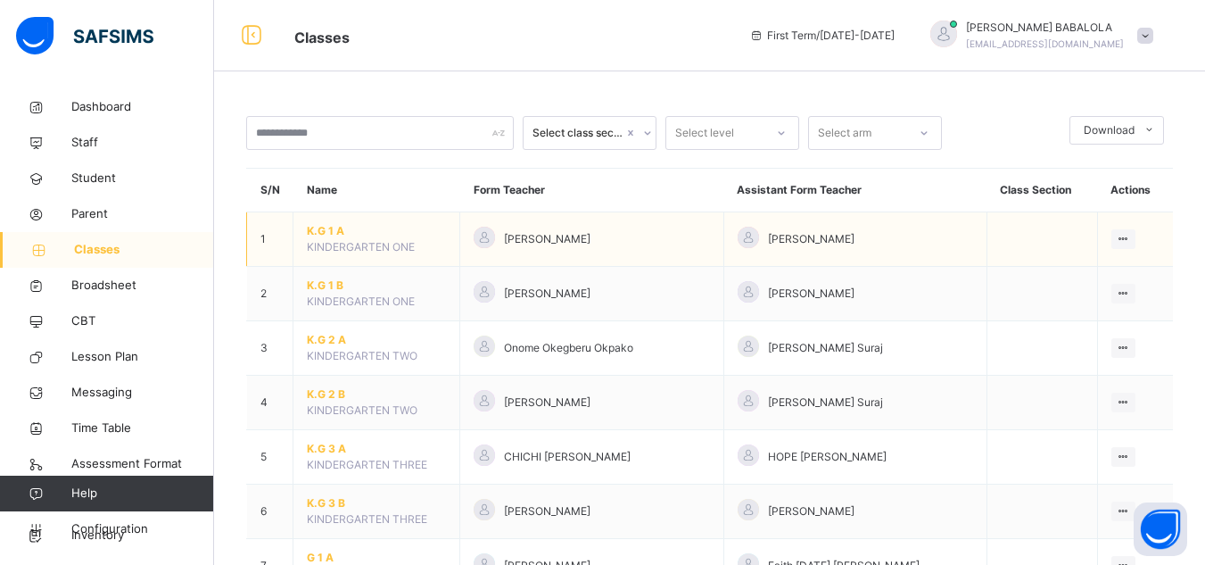
click at [318, 232] on span "K.G 1 A" at bounding box center [376, 231] width 139 height 16
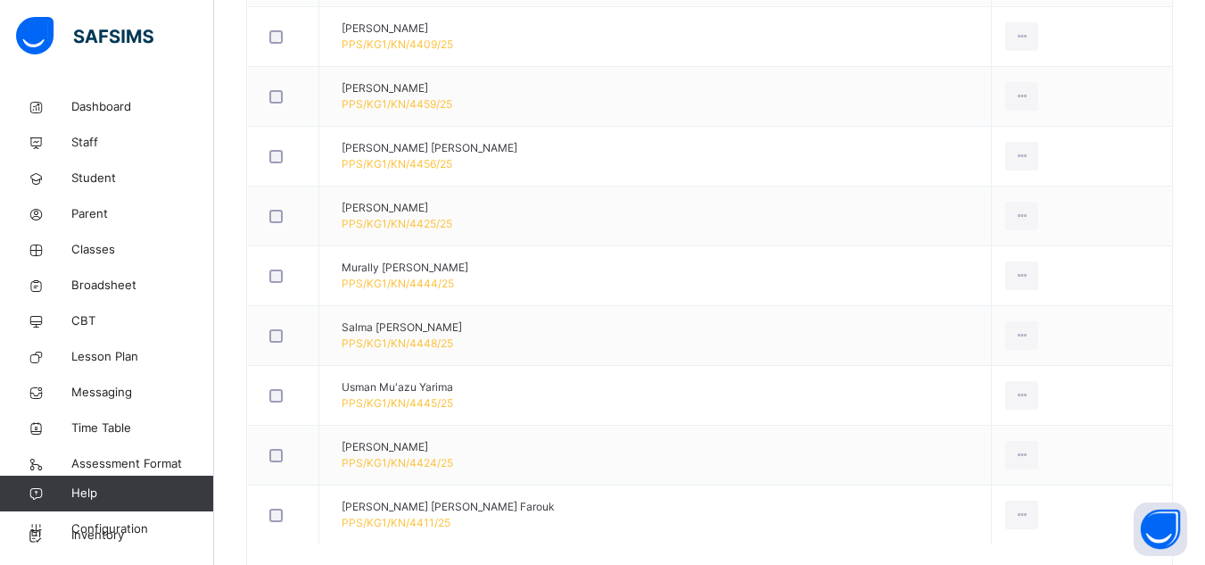
scroll to position [821, 0]
